Goal: Check status: Check status

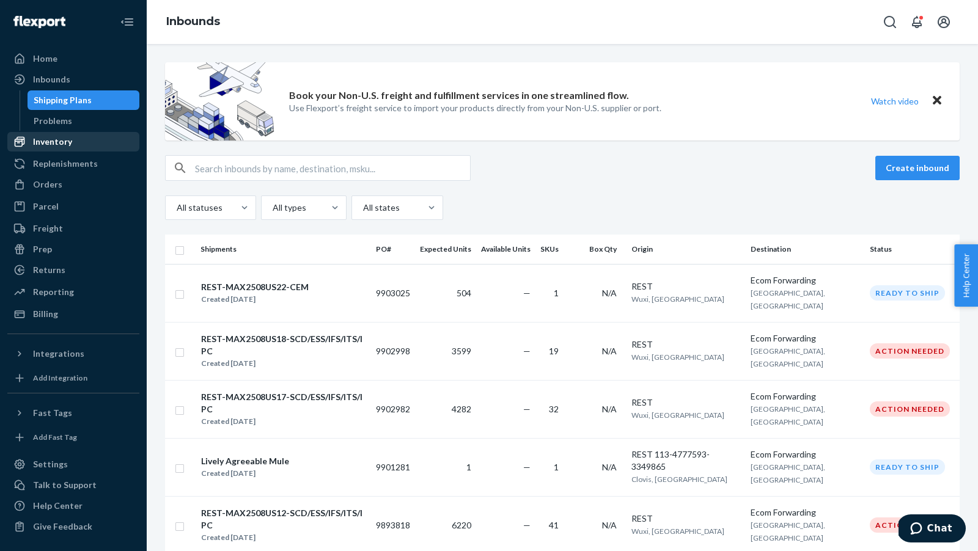
click at [48, 147] on div "Inventory" at bounding box center [52, 142] width 39 height 12
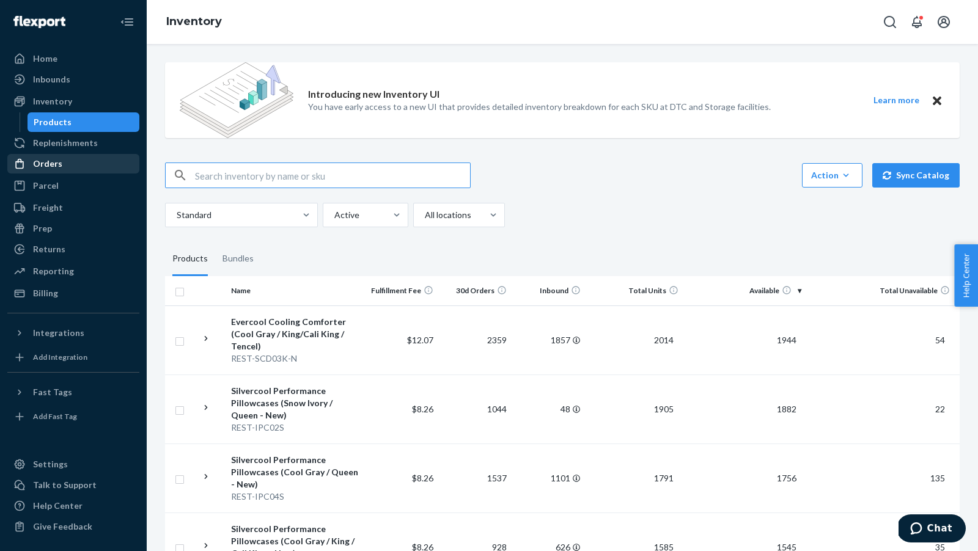
click at [61, 166] on div "Orders" at bounding box center [74, 163] width 130 height 17
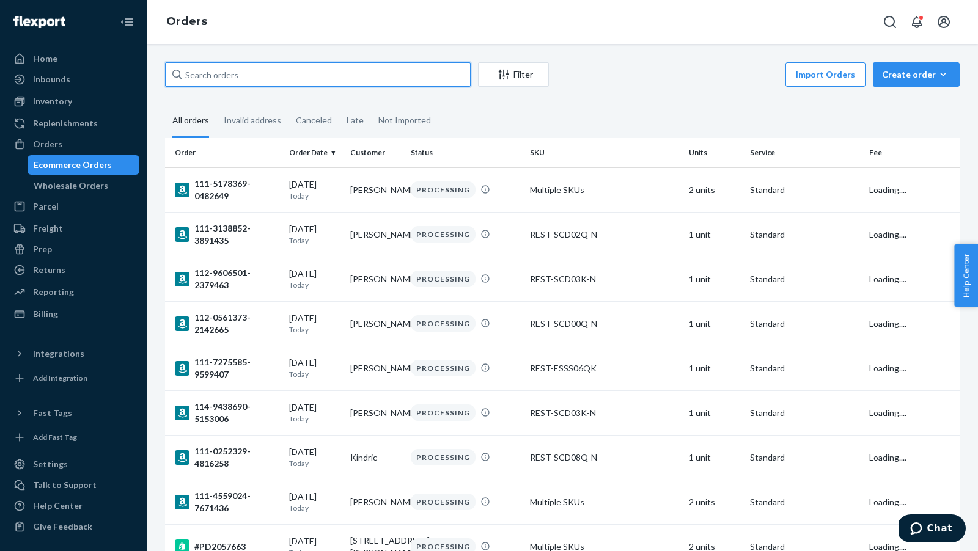
click at [226, 76] on input "text" at bounding box center [318, 74] width 306 height 24
paste input "US25334028"
type input "US25334028"
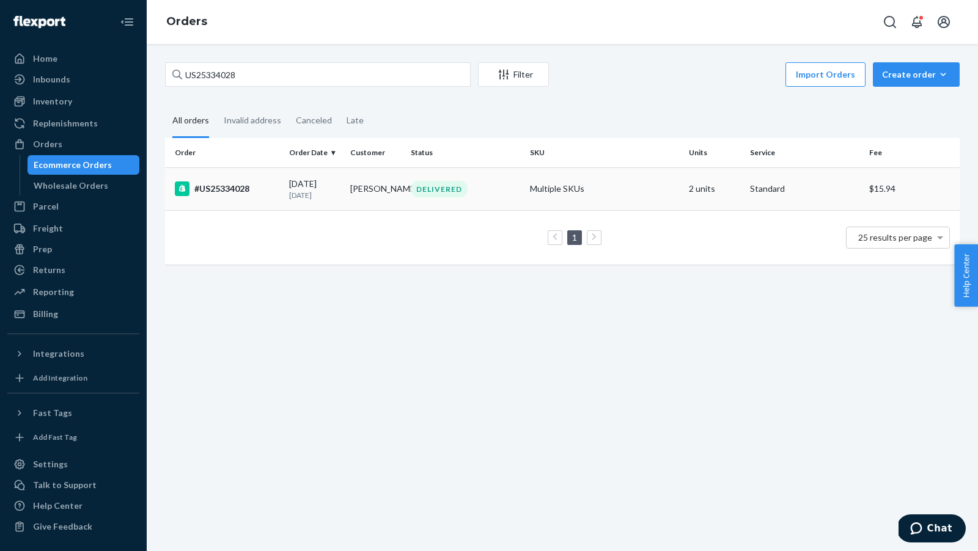
click at [218, 186] on div "#US25334028" at bounding box center [227, 189] width 105 height 15
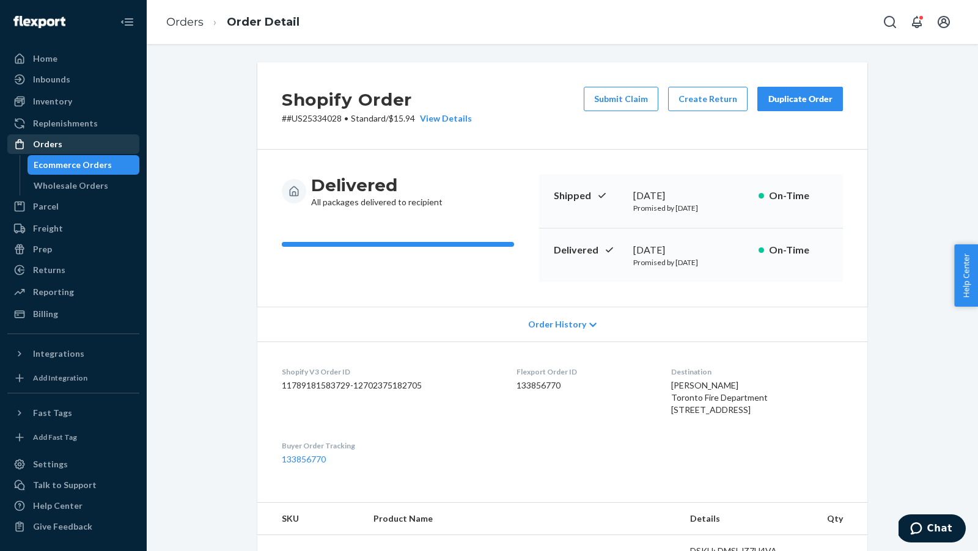
click at [51, 145] on div "Orders" at bounding box center [47, 144] width 29 height 12
click at [50, 145] on div "Orders" at bounding box center [47, 144] width 29 height 12
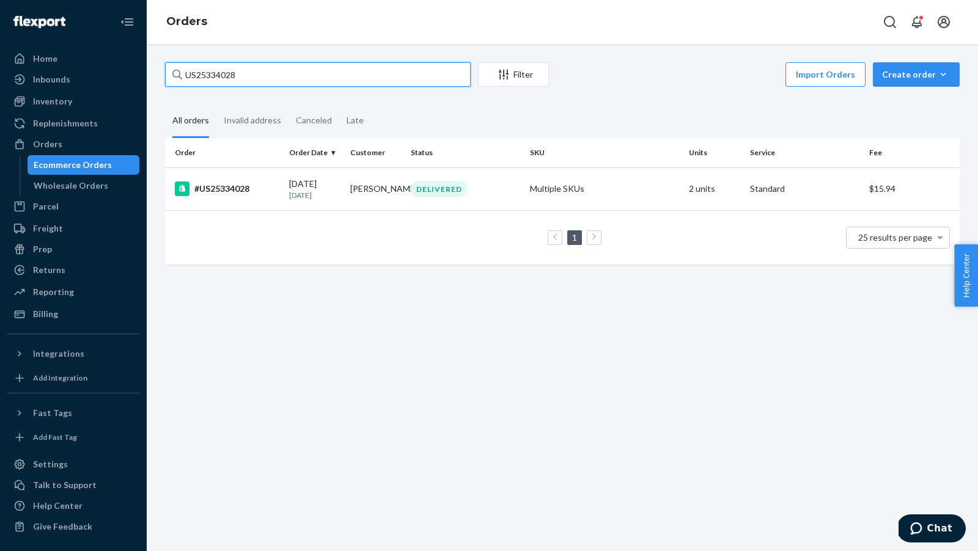
click at [302, 74] on input "US25334028" at bounding box center [318, 74] width 306 height 24
paste input "5741"
type input "US25335741"
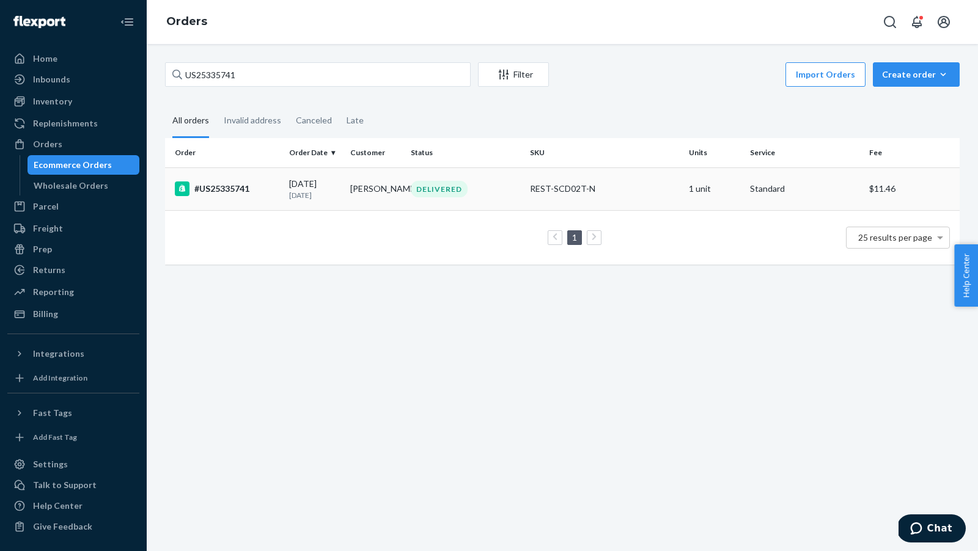
click at [218, 196] on div "#US25335741" at bounding box center [227, 189] width 105 height 15
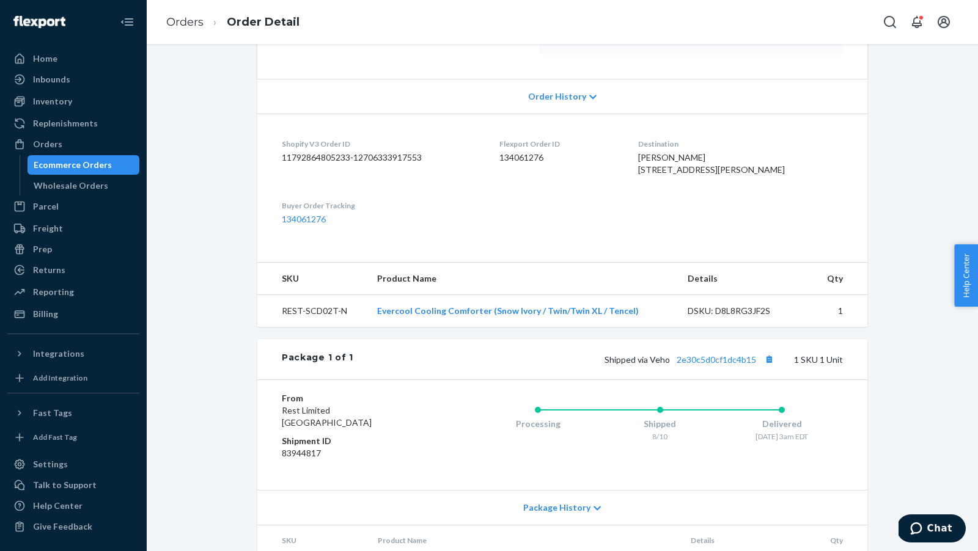
scroll to position [235, 0]
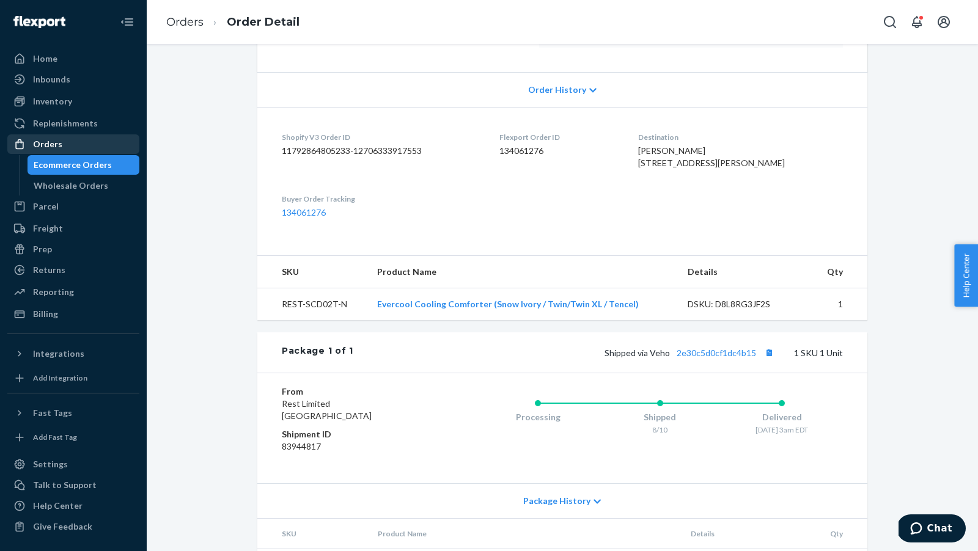
click at [48, 146] on div "Orders" at bounding box center [47, 144] width 29 height 12
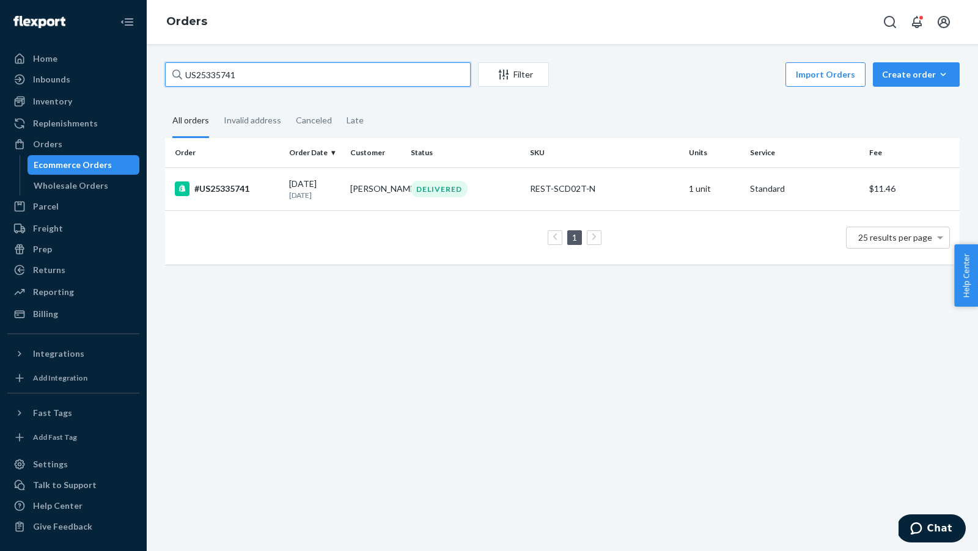
click at [329, 74] on input "US25335741" at bounding box center [318, 74] width 306 height 24
paste input "8774"
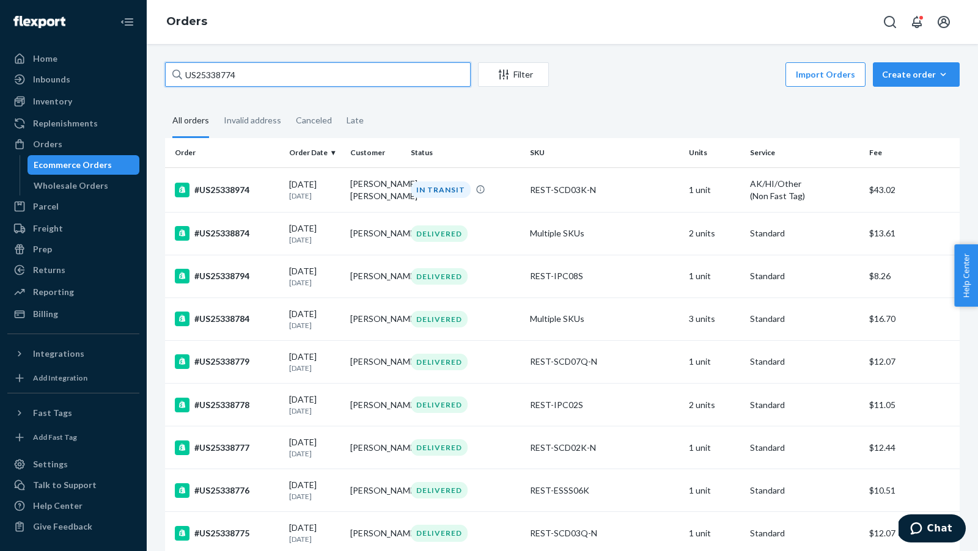
click at [271, 73] on input "US25338774" at bounding box center [318, 74] width 306 height 24
click at [310, 73] on input "US25338774" at bounding box center [318, 74] width 306 height 24
click at [266, 123] on div "Invalid address" at bounding box center [252, 122] width 57 height 34
click at [216, 105] on input "Invalid address" at bounding box center [216, 105] width 0 height 0
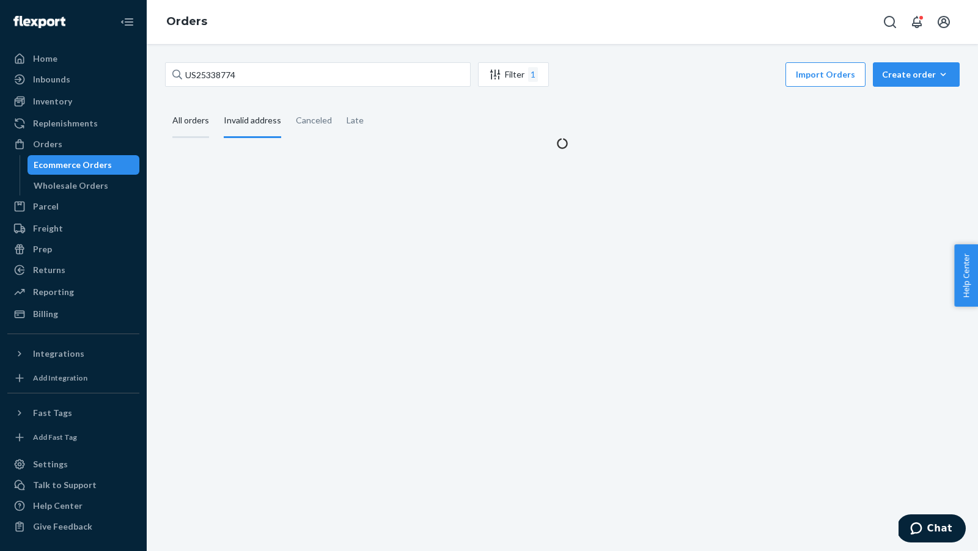
click at [202, 121] on div "All orders" at bounding box center [190, 122] width 37 height 34
click at [165, 105] on input "All orders" at bounding box center [165, 105] width 0 height 0
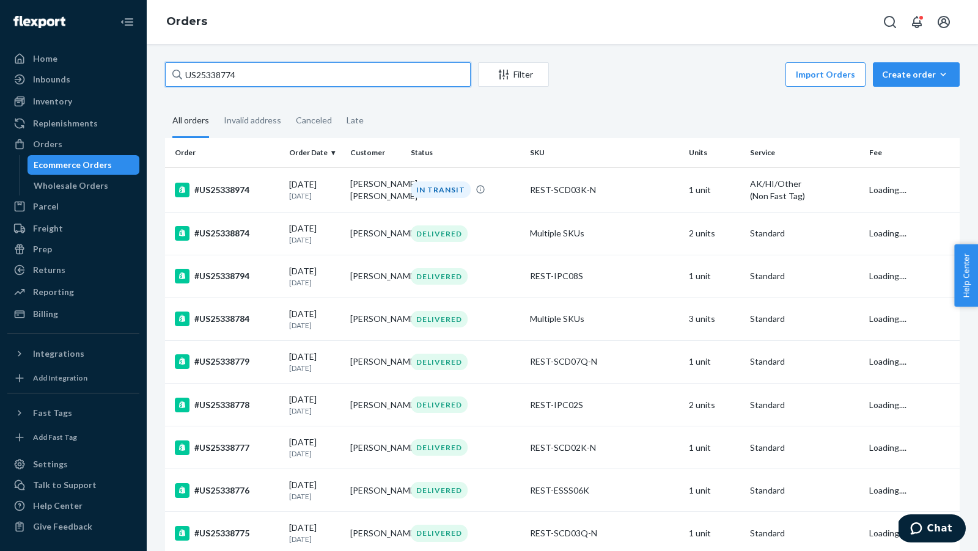
click at [276, 74] on input "US25338774" at bounding box center [318, 74] width 306 height 24
click at [276, 73] on input "US25338774" at bounding box center [318, 74] width 306 height 24
paste input "US25338718"
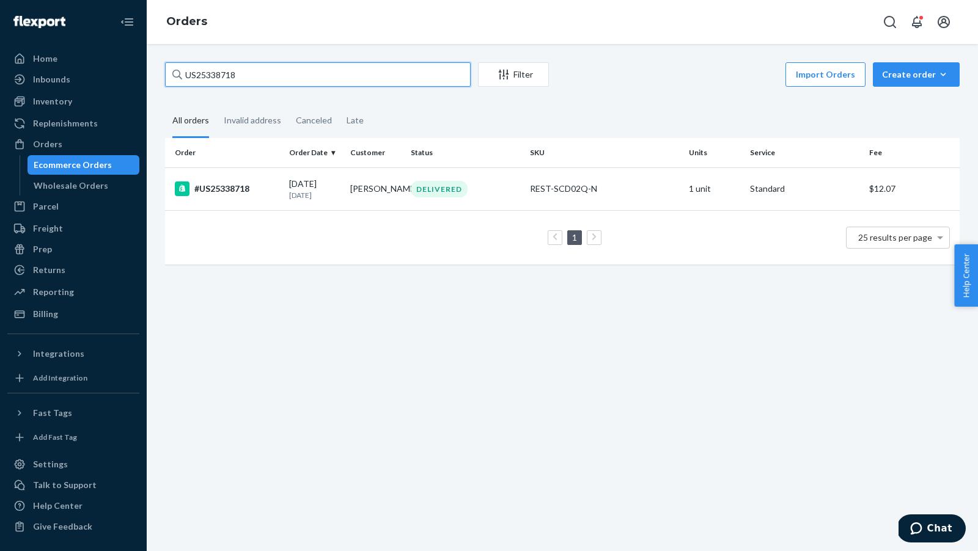
click at [315, 81] on input "US25338718" at bounding box center [318, 74] width 306 height 24
paste input "US25340490"
click at [298, 65] on input "US25340490" at bounding box center [318, 74] width 306 height 24
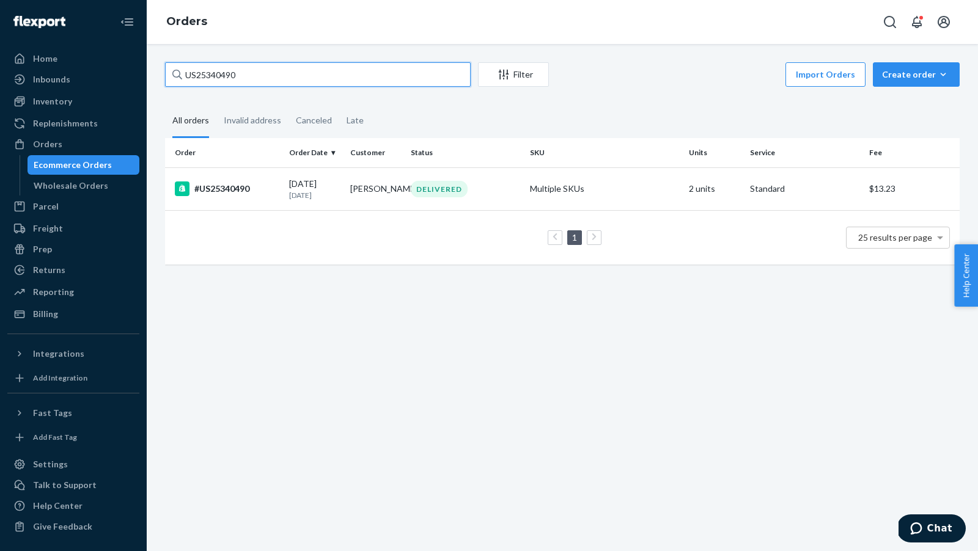
click at [298, 67] on input "US25340490" at bounding box center [318, 74] width 306 height 24
paste input "38774"
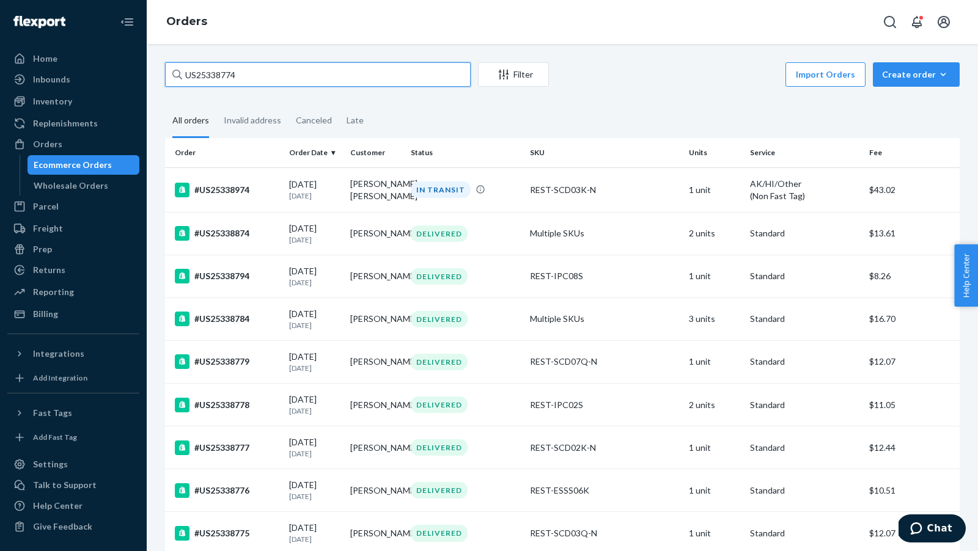
type input "US25338774"
